Goal: Information Seeking & Learning: Check status

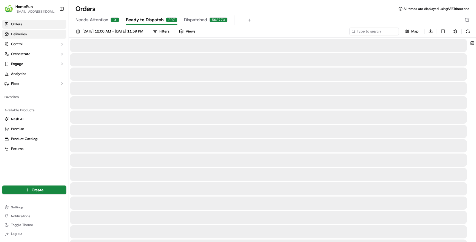
click at [31, 37] on link "Deliveries" at bounding box center [34, 34] width 64 height 9
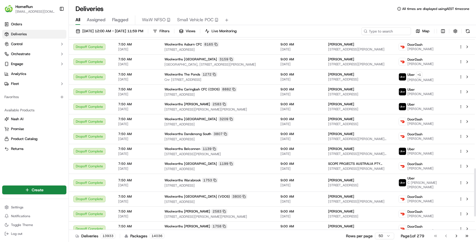
scroll to position [572, 0]
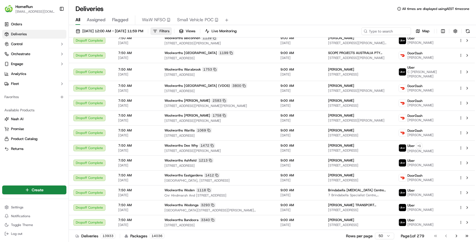
click at [169, 32] on span "Filters" at bounding box center [164, 31] width 10 height 5
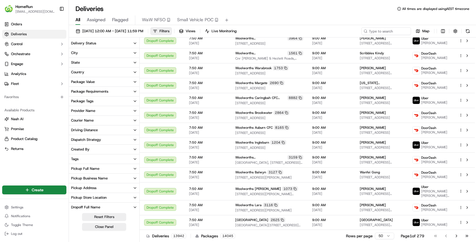
scroll to position [565, 0]
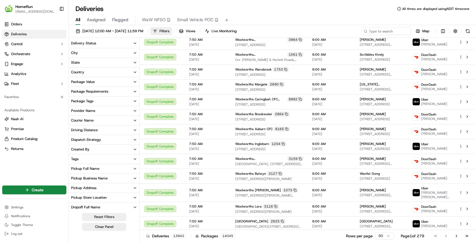
click at [112, 92] on button "Package Requirements" at bounding box center [104, 91] width 70 height 9
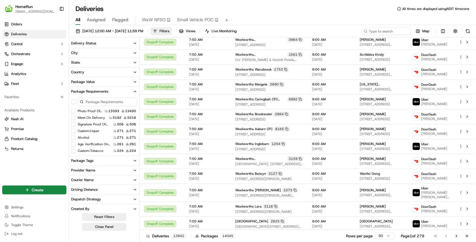
click at [73, 130] on button "Custom:liquor" at bounding box center [73, 131] width 4 height 4
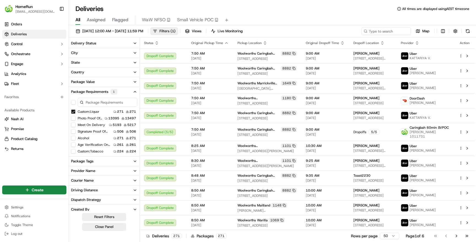
click at [73, 137] on button "Alcohol" at bounding box center [73, 138] width 4 height 4
click at [226, 56] on span "[DATE]" at bounding box center [209, 58] width 37 height 4
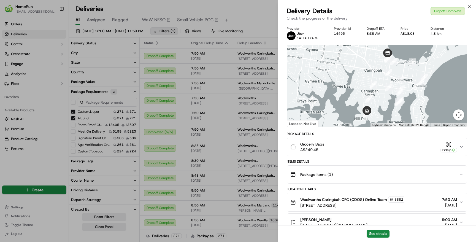
click at [364, 172] on div "Package Items ( 1 )" at bounding box center [374, 174] width 169 height 11
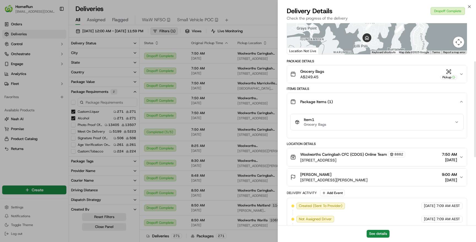
scroll to position [85, 0]
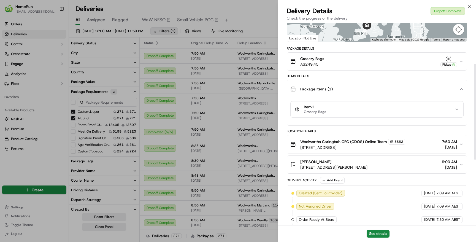
click at [372, 111] on div "Item 1 Grocery Bags" at bounding box center [374, 109] width 159 height 9
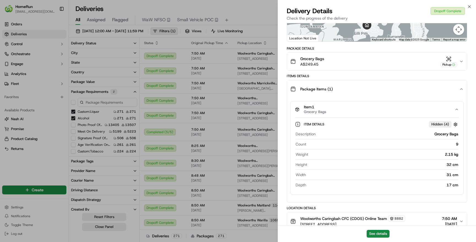
click at [372, 111] on div "Item 1 Grocery Bags" at bounding box center [374, 109] width 159 height 9
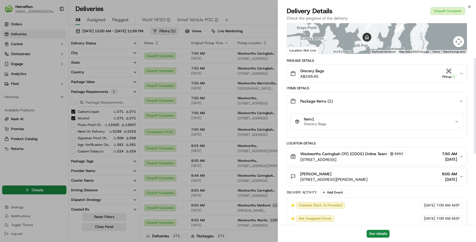
scroll to position [72, 0]
click at [382, 77] on div "Grocery Bags A$249.45 Pickup" at bounding box center [374, 74] width 169 height 11
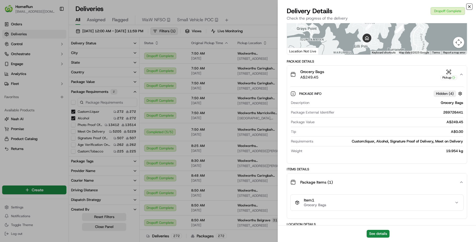
click at [469, 6] on icon "button" at bounding box center [469, 7] width 2 height 2
